Goal: Transaction & Acquisition: Purchase product/service

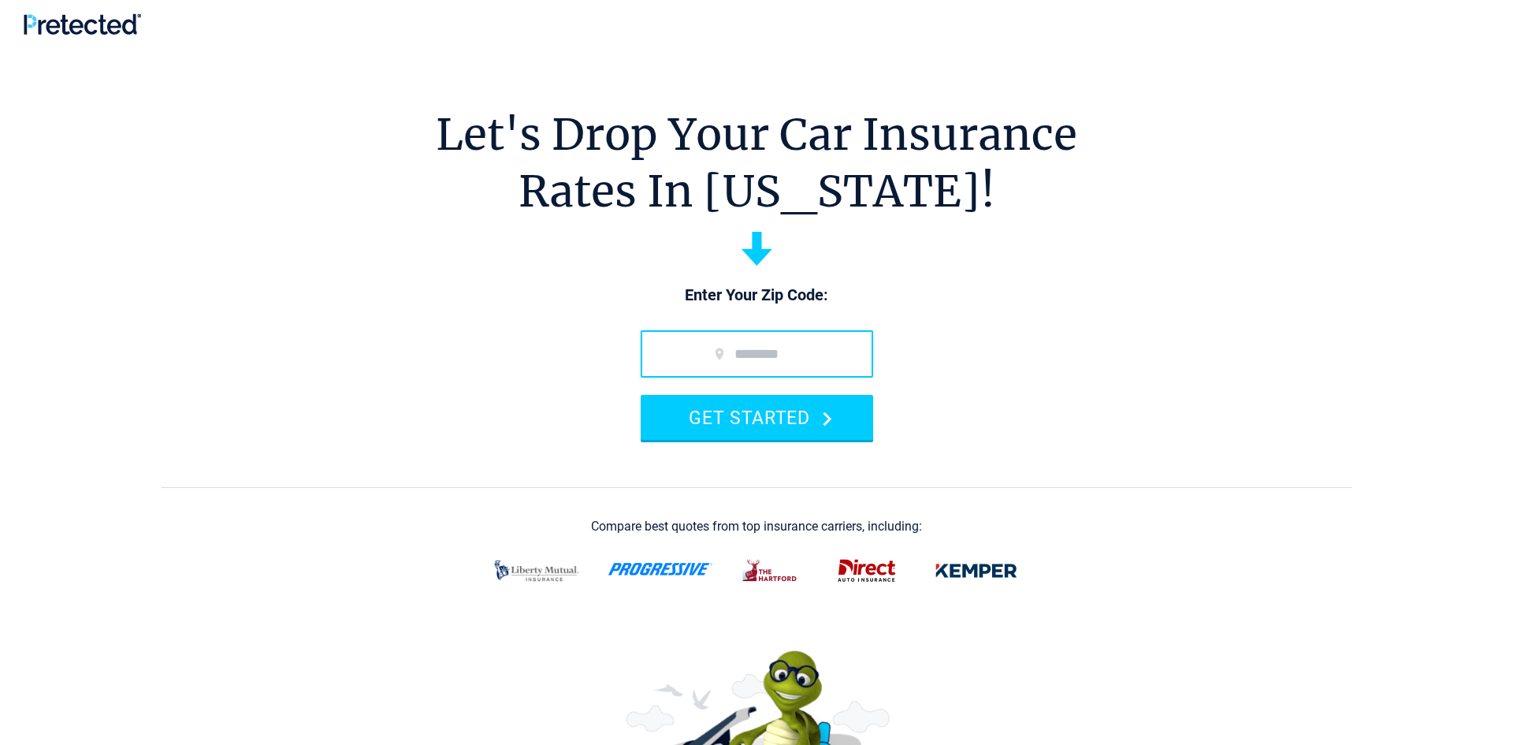
click at [719, 352] on input "zip code" at bounding box center [757, 353] width 232 height 47
type input "*****"
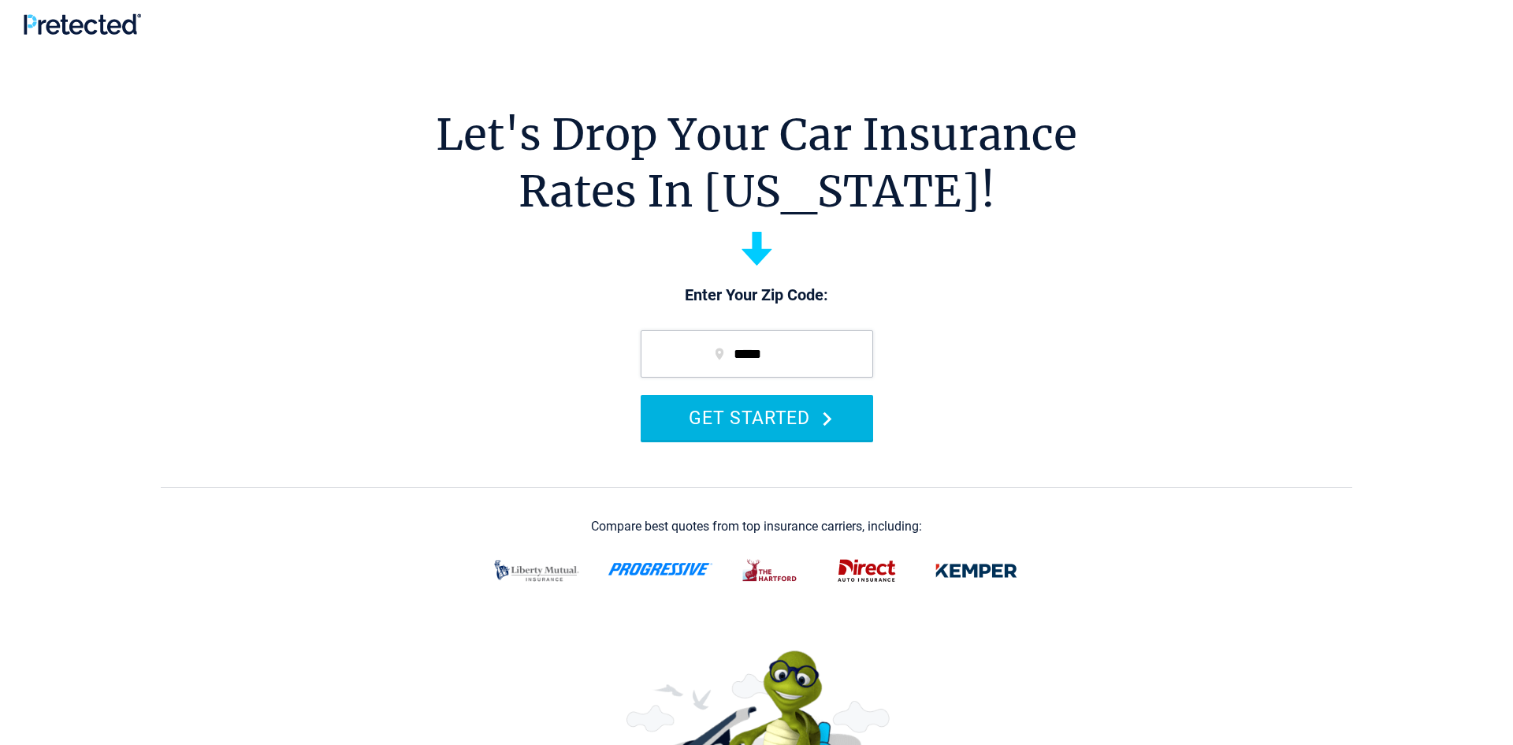
click at [827, 420] on icon "submit" at bounding box center [827, 418] width 9 height 15
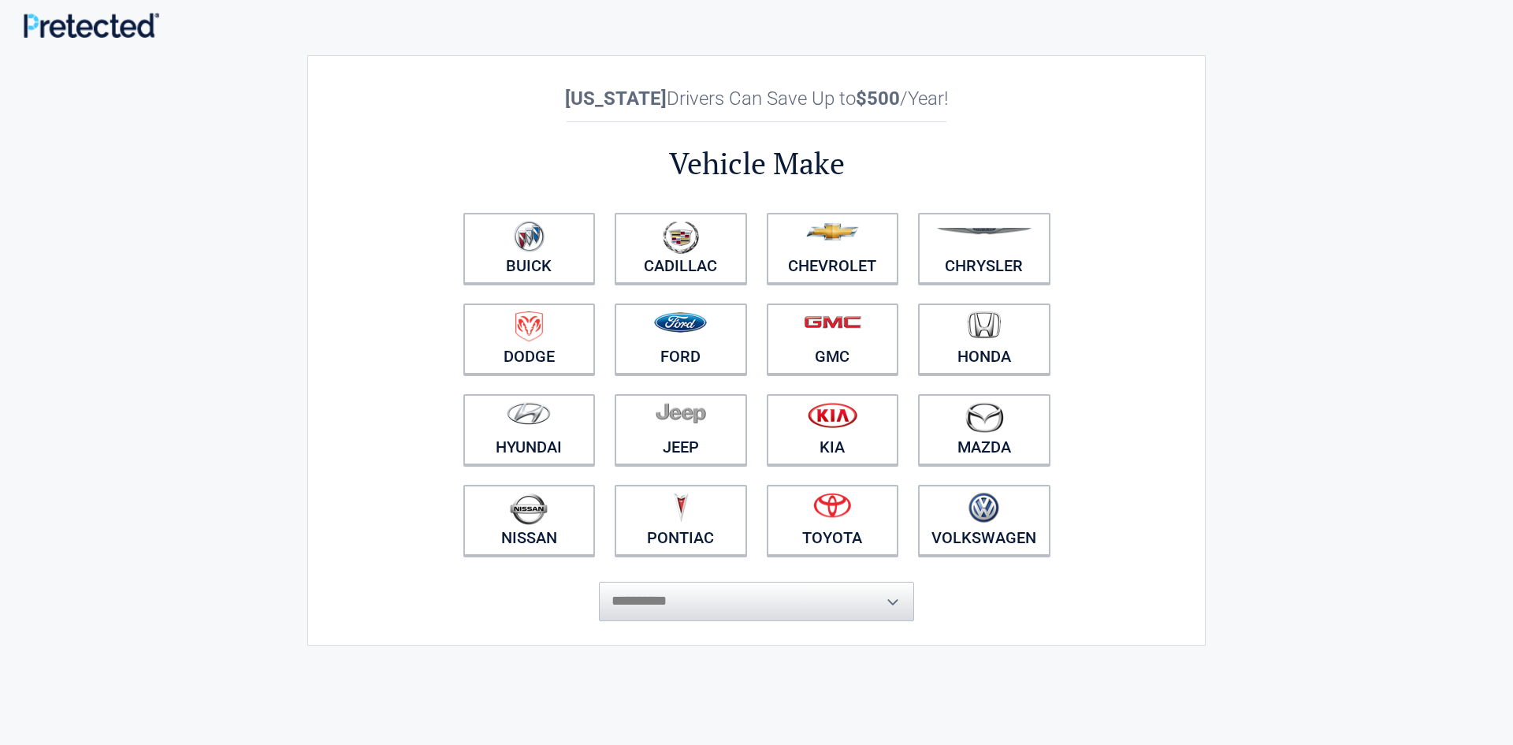
click at [891, 597] on span "**********" at bounding box center [756, 593] width 315 height 55
